Goal: Transaction & Acquisition: Purchase product/service

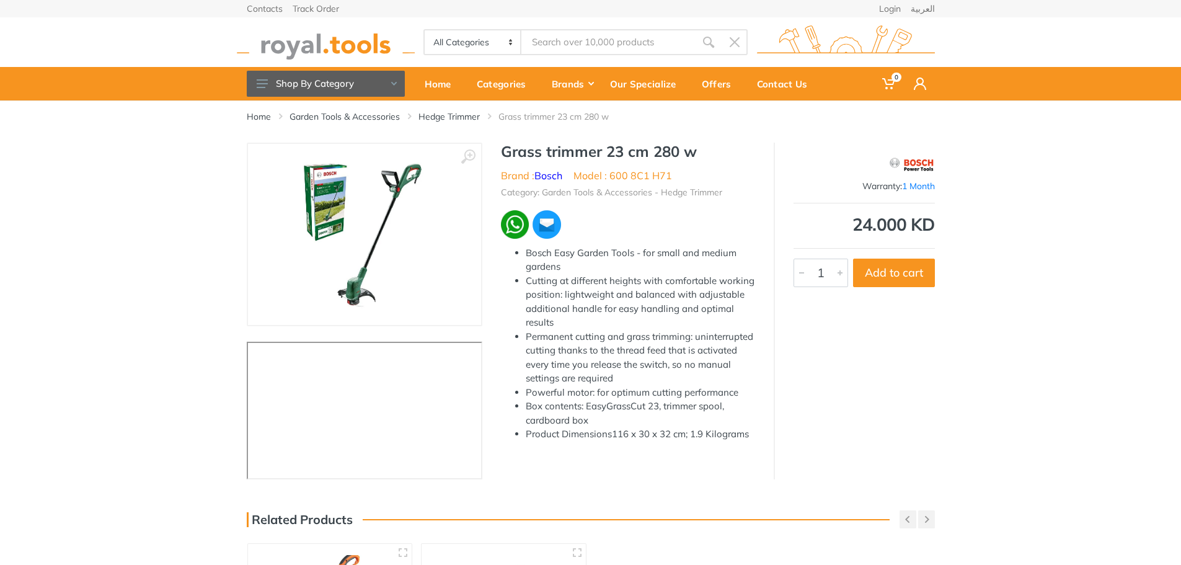
click at [403, 241] on img at bounding box center [364, 234] width 148 height 156
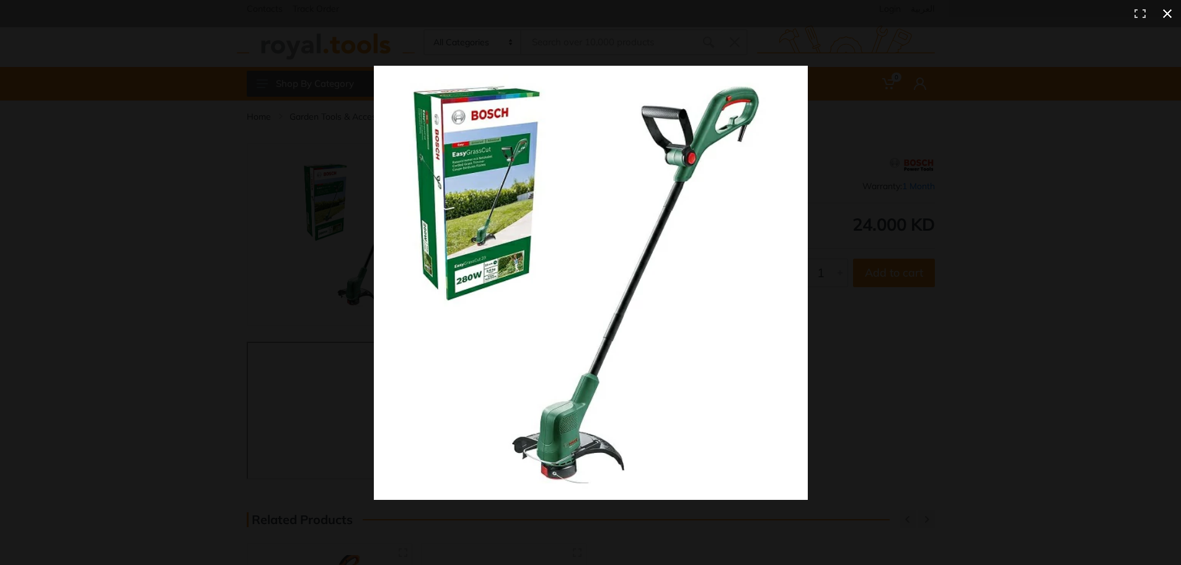
click at [1165, 16] on button at bounding box center [1166, 13] width 27 height 27
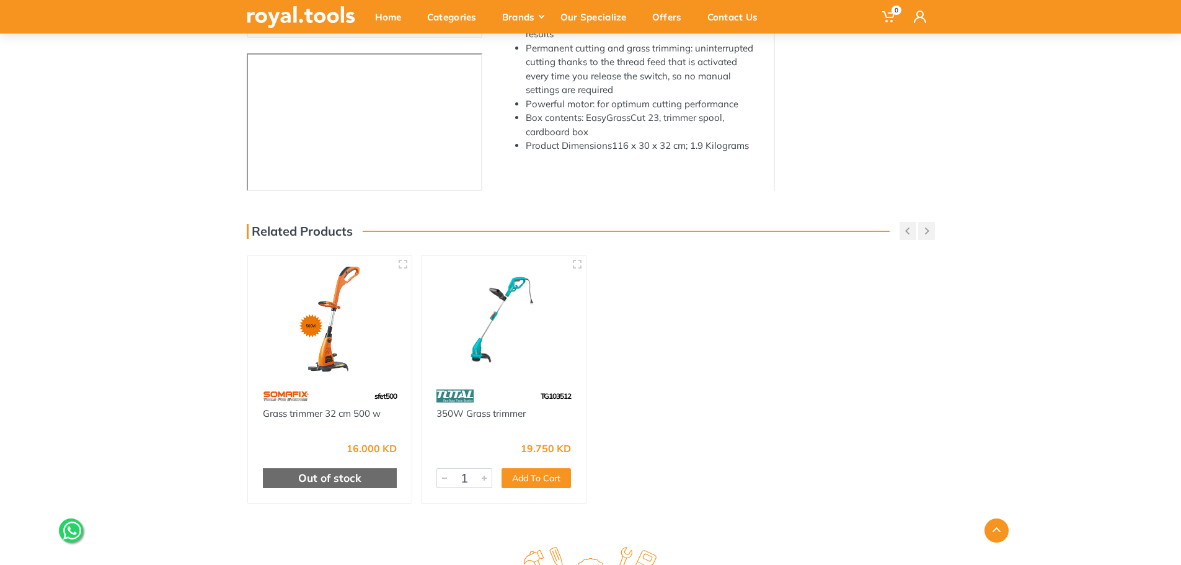
scroll to position [310, 0]
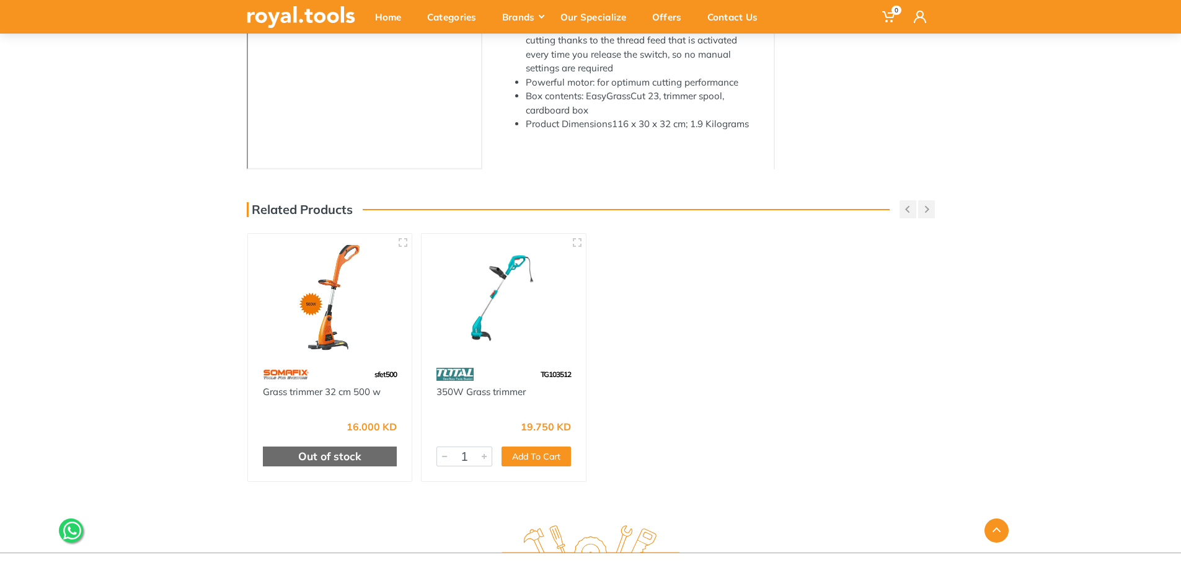
click at [555, 315] on img at bounding box center [504, 298] width 142 height 106
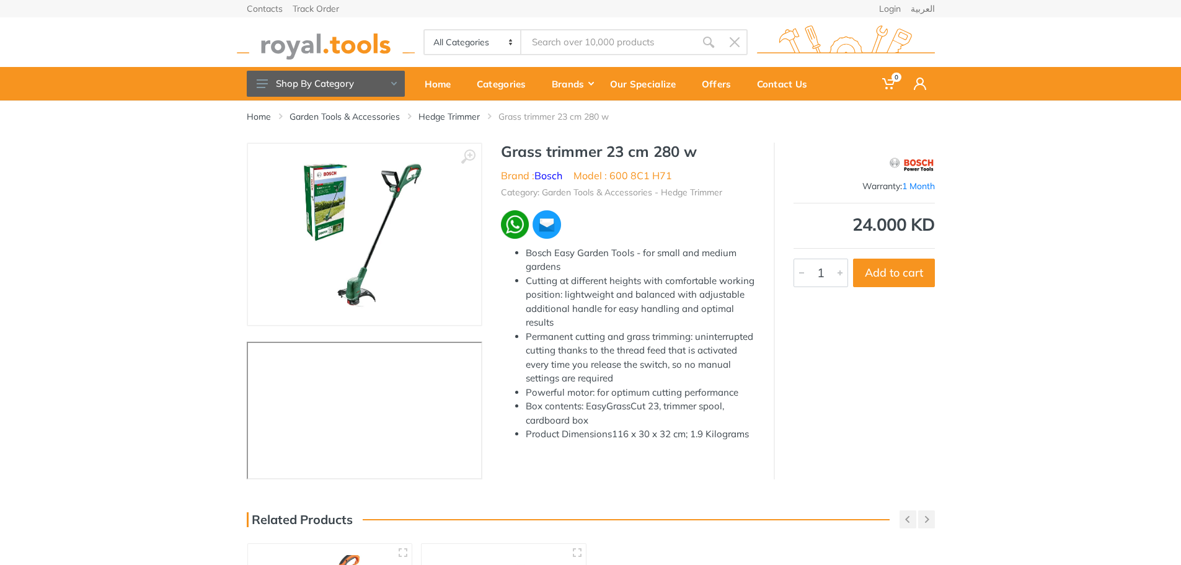
click at [306, 256] on img at bounding box center [364, 234] width 148 height 156
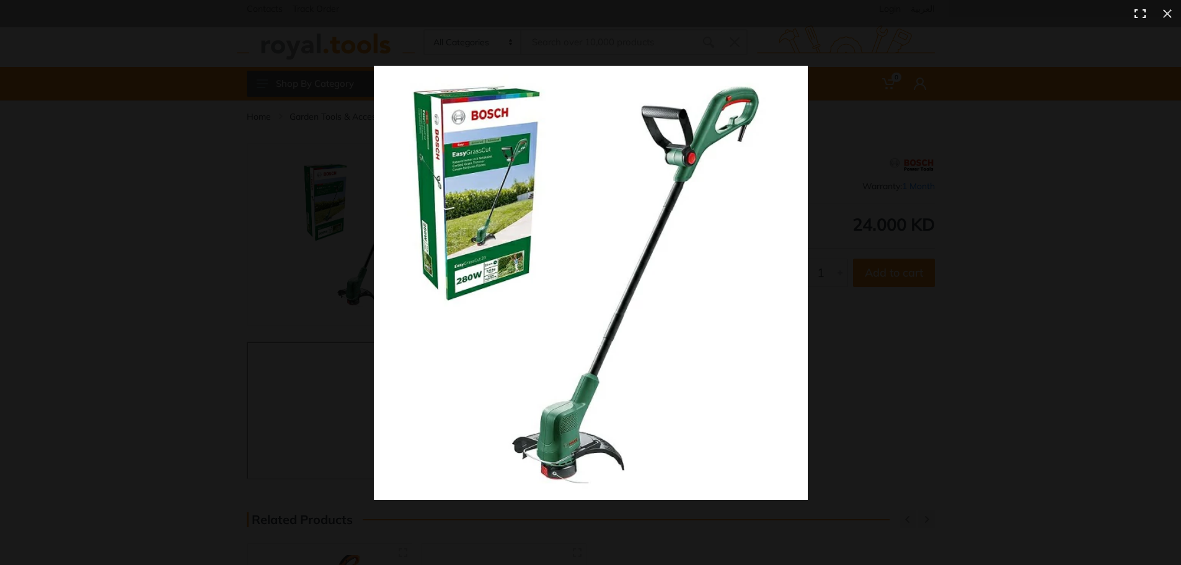
click at [1140, 14] on button at bounding box center [1139, 13] width 27 height 27
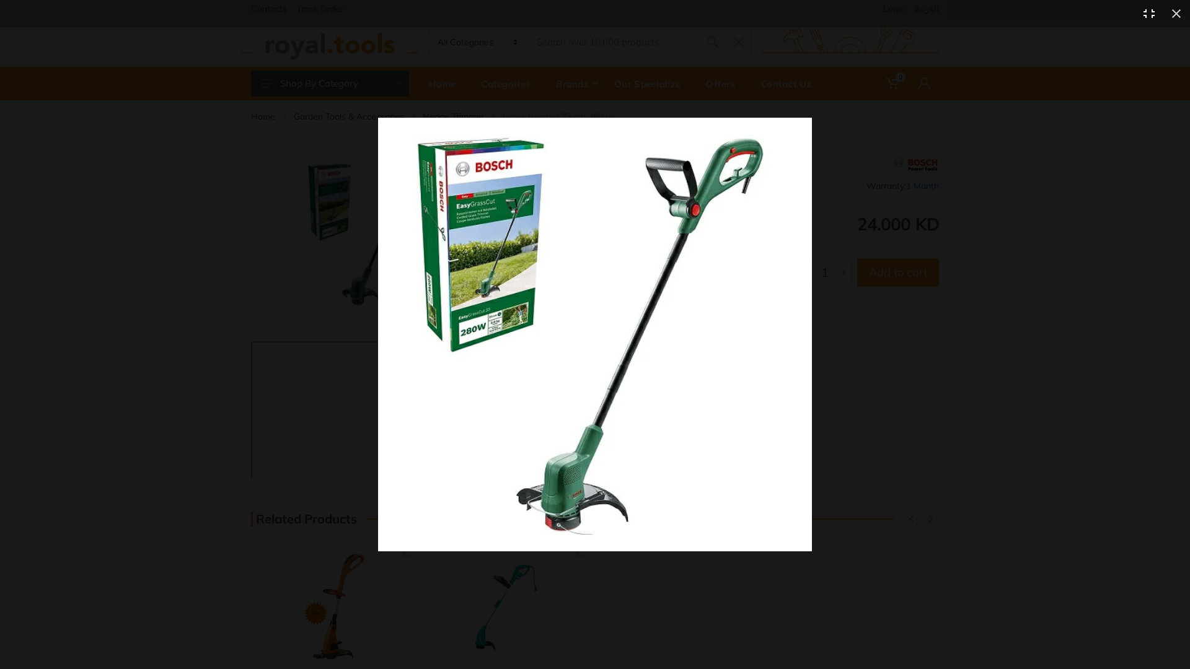
click at [1151, 14] on button at bounding box center [1149, 13] width 27 height 27
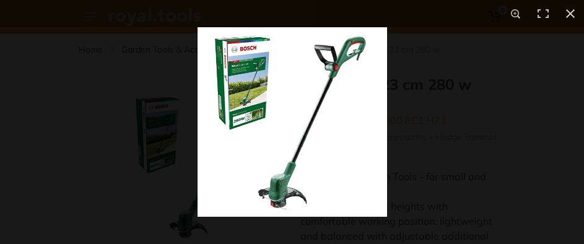
click at [375, 32] on img at bounding box center [293, 122] width 190 height 190
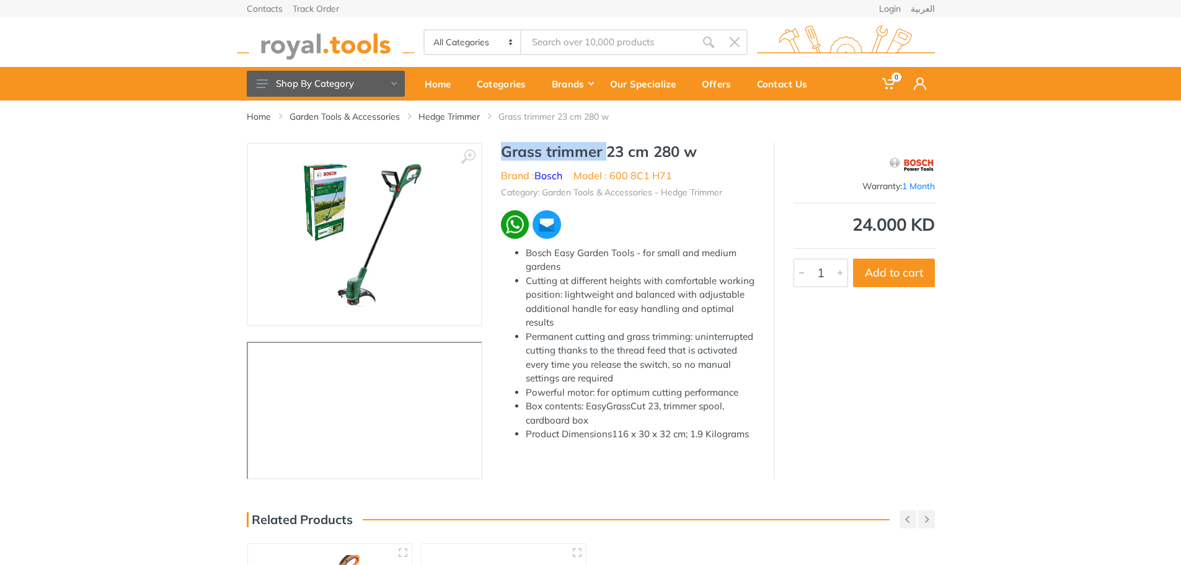
drag, startPoint x: 604, startPoint y: 154, endPoint x: 503, endPoint y: 148, distance: 101.8
click at [503, 148] on h1 "Grass trimmer 23 cm 280 w" at bounding box center [628, 152] width 254 height 18
copy h1 "Grass trimmer"
